Goal: Navigation & Orientation: Find specific page/section

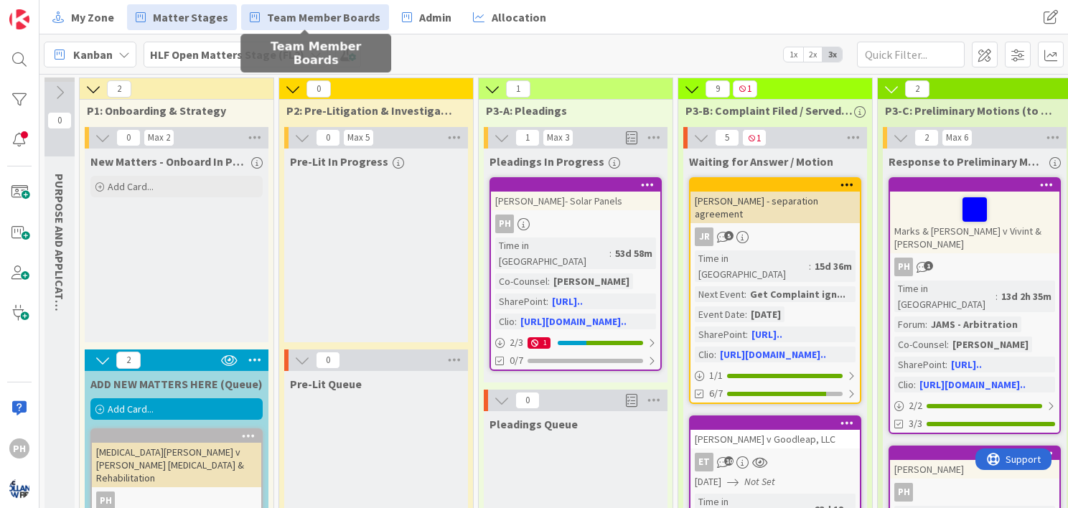
click at [270, 20] on span "Team Member Boards" at bounding box center [323, 17] width 113 height 17
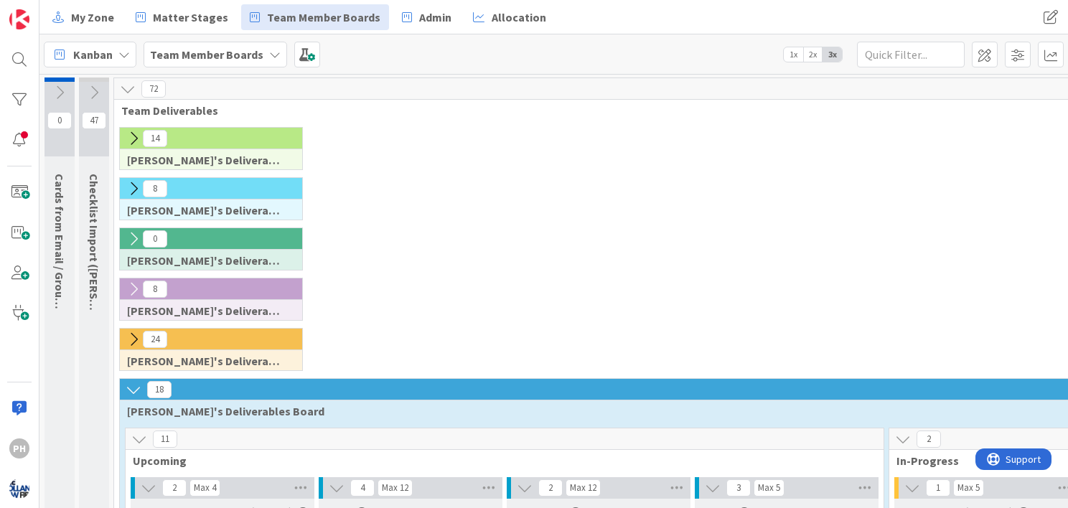
click at [131, 184] on icon at bounding box center [134, 189] width 16 height 16
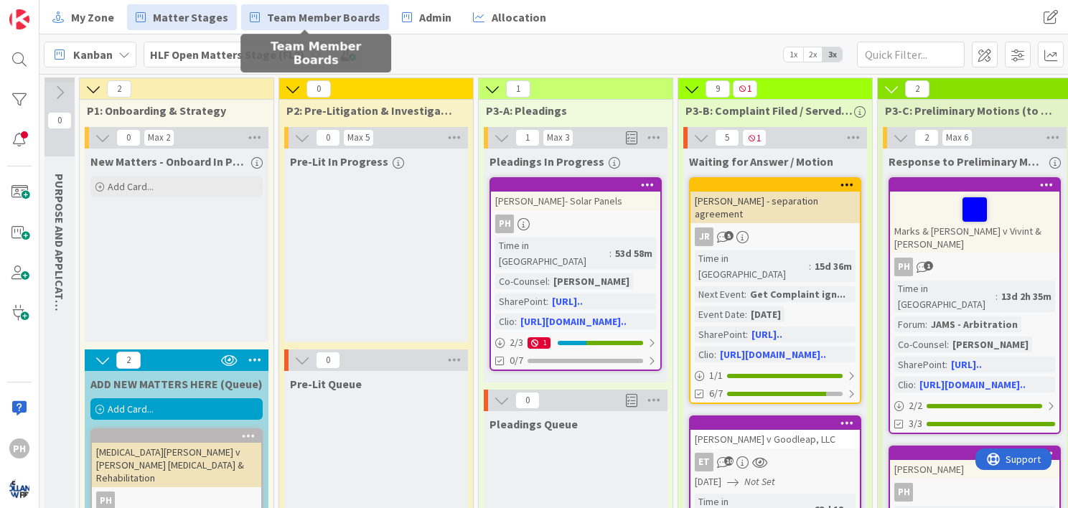
click at [267, 9] on span "Team Member Boards" at bounding box center [323, 17] width 113 height 17
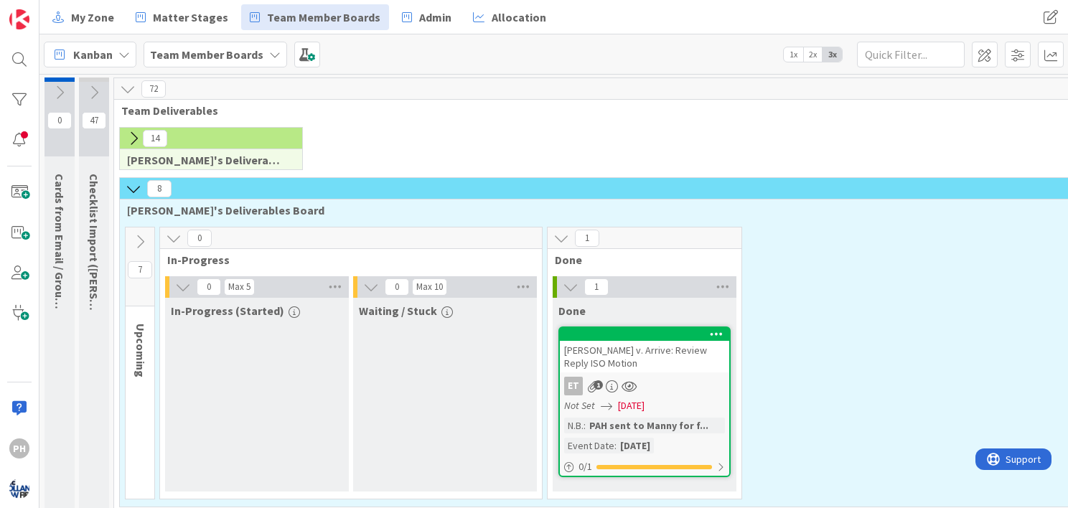
click at [95, 87] on icon at bounding box center [94, 93] width 16 height 16
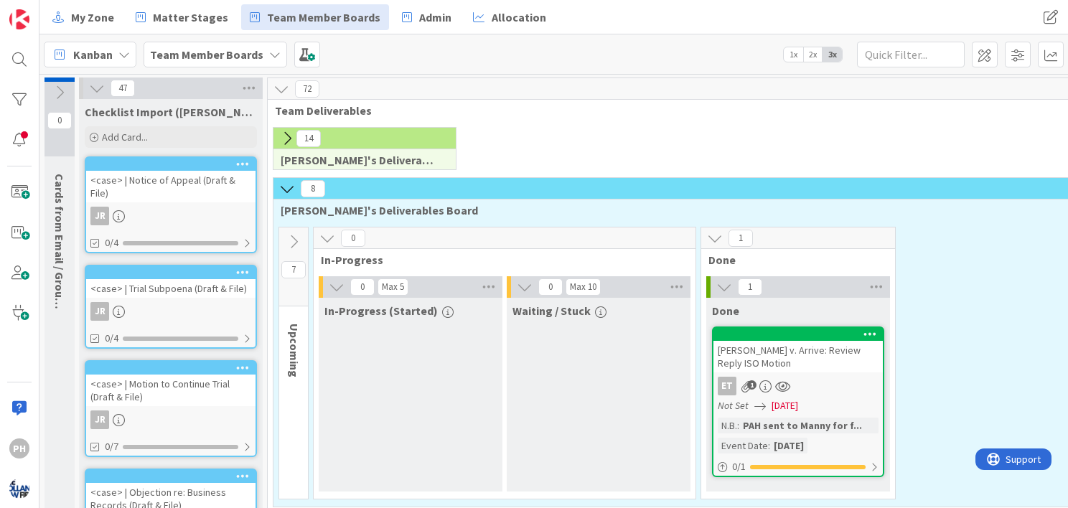
click at [178, 169] on div at bounding box center [170, 164] width 169 height 13
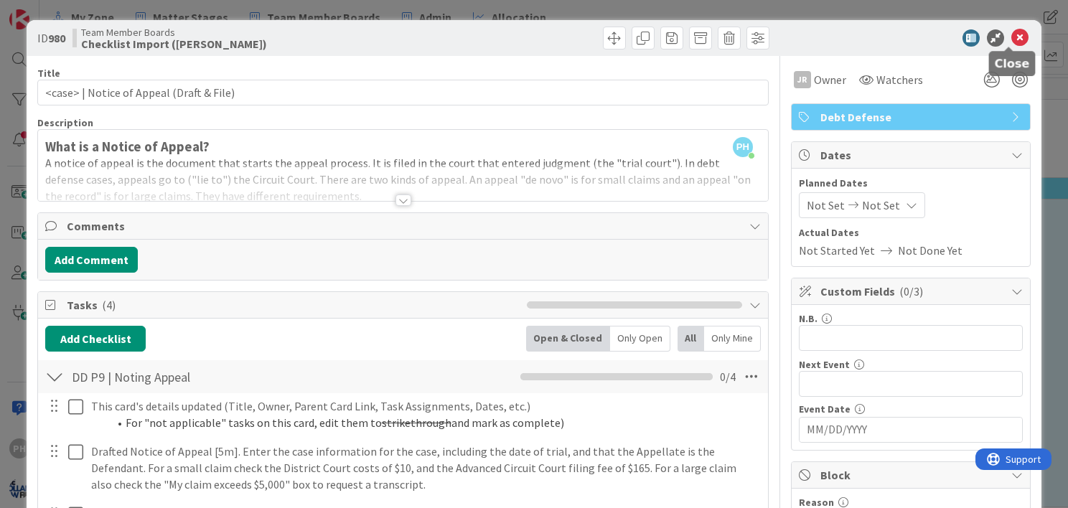
click at [1011, 34] on icon at bounding box center [1019, 37] width 17 height 17
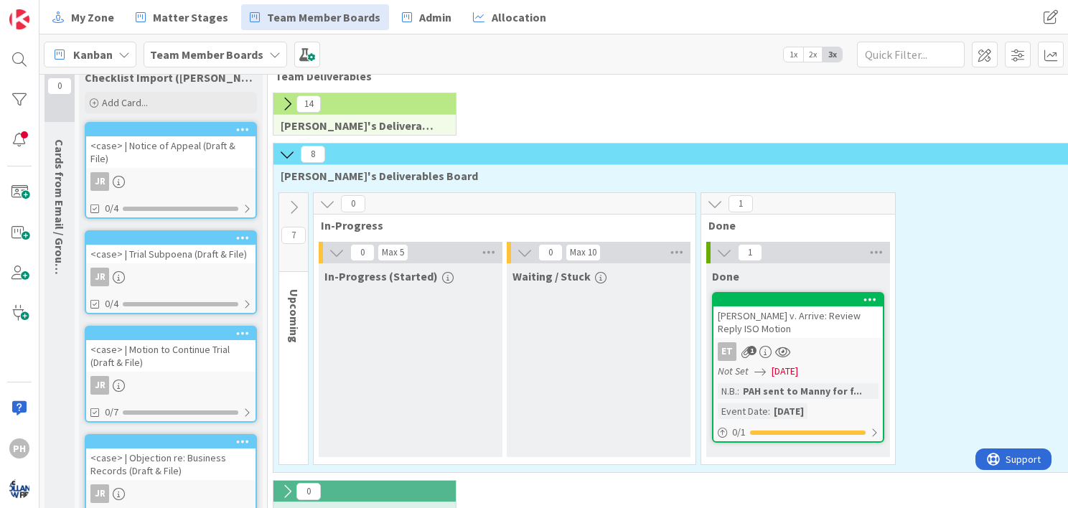
scroll to position [69, 0]
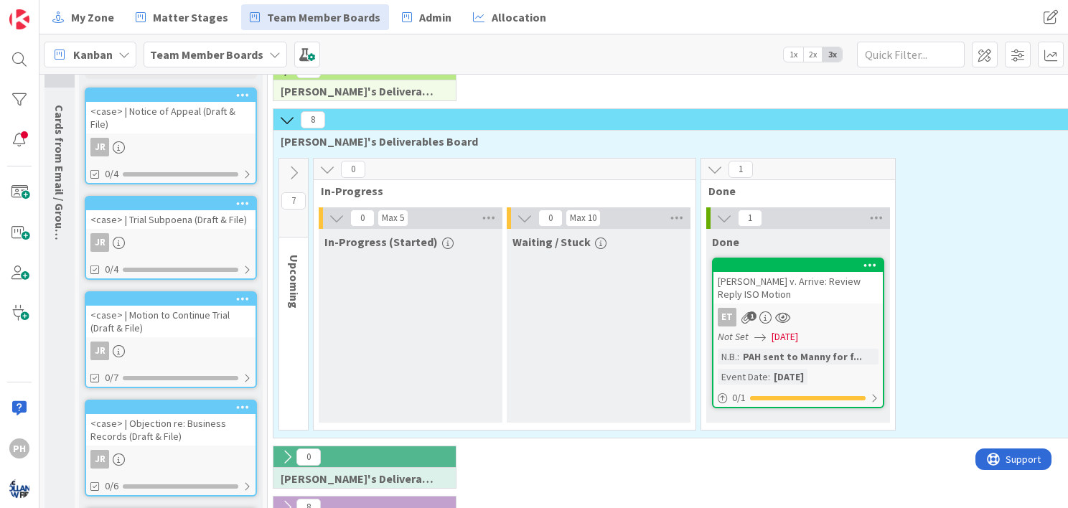
click at [293, 172] on icon at bounding box center [294, 173] width 16 height 16
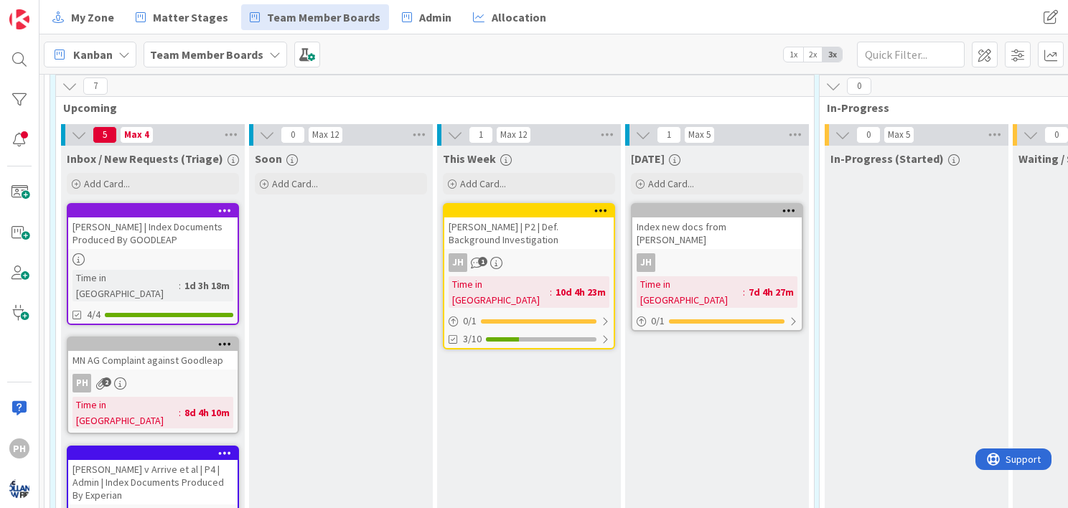
scroll to position [152, 222]
